Goal: Find specific page/section: Find specific page/section

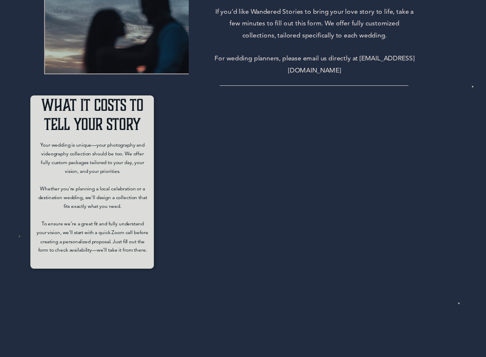
scroll to position [184, 0]
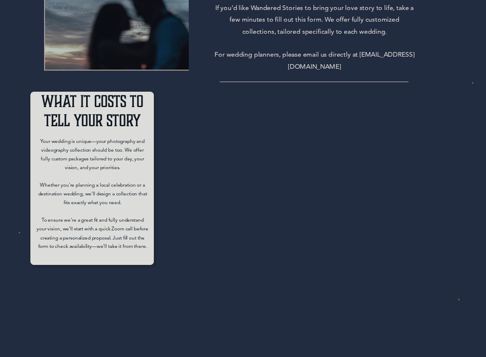
click at [137, 178] on p "Your wedding is unique—your photography and videography collection should be to…" at bounding box center [93, 189] width 112 height 104
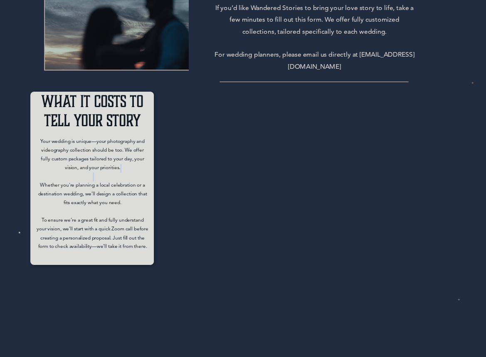
click at [154, 192] on div at bounding box center [92, 178] width 124 height 174
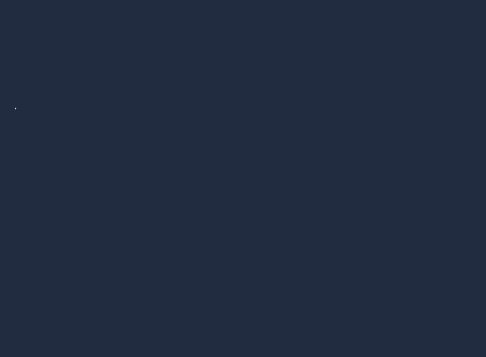
scroll to position [548, 0]
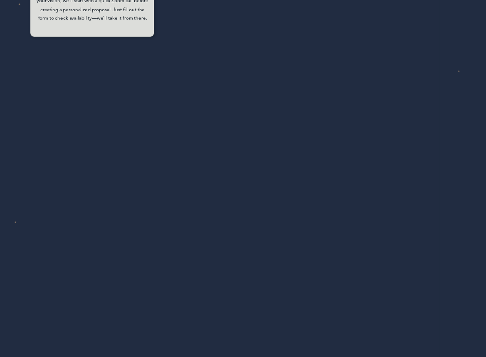
scroll to position [416, 0]
click at [181, 247] on div "navigate The Biggest Adventure STARTS WITH 'I DO.' If you’d like Wandered Stori…" at bounding box center [243, 171] width 486 height 1175
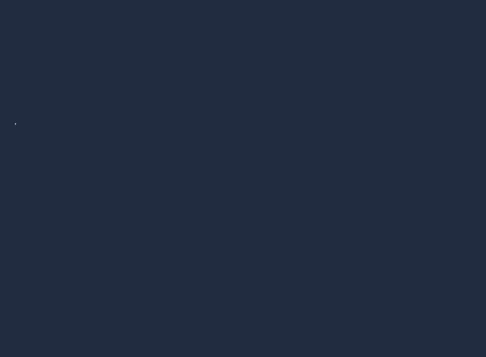
scroll to position [531, 0]
click at [193, 144] on div at bounding box center [314, 3] width 251 height 724
click at [202, 238] on div at bounding box center [314, 8] width 251 height 724
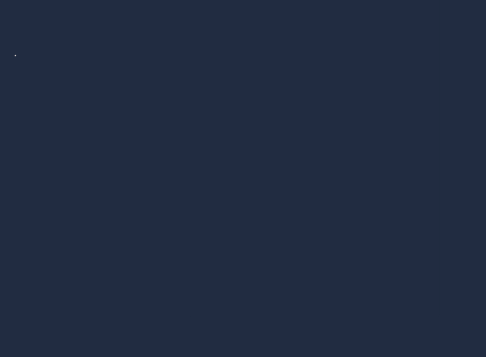
click at [457, 243] on div "navigate The Biggest Adventure STARTS WITH 'I DO.' If you’d like Wandered Stori…" at bounding box center [243, 8] width 486 height 1175
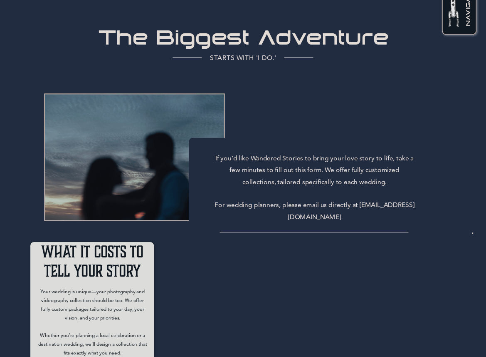
scroll to position [42, 0]
